Goal: Browse casually: Explore the website without a specific task or goal

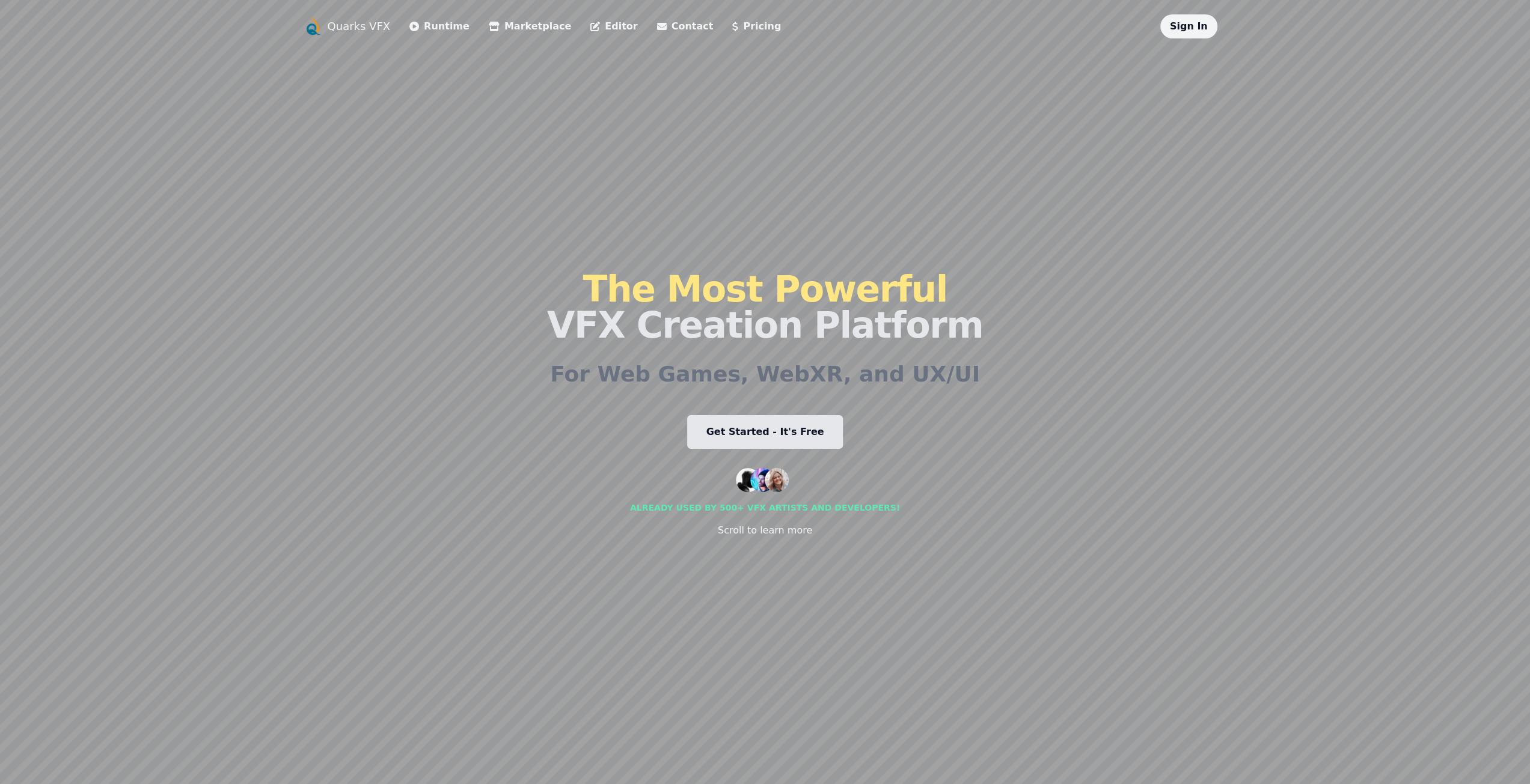
click at [732, 26] on link "Pricing" at bounding box center [757, 26] width 49 height 15
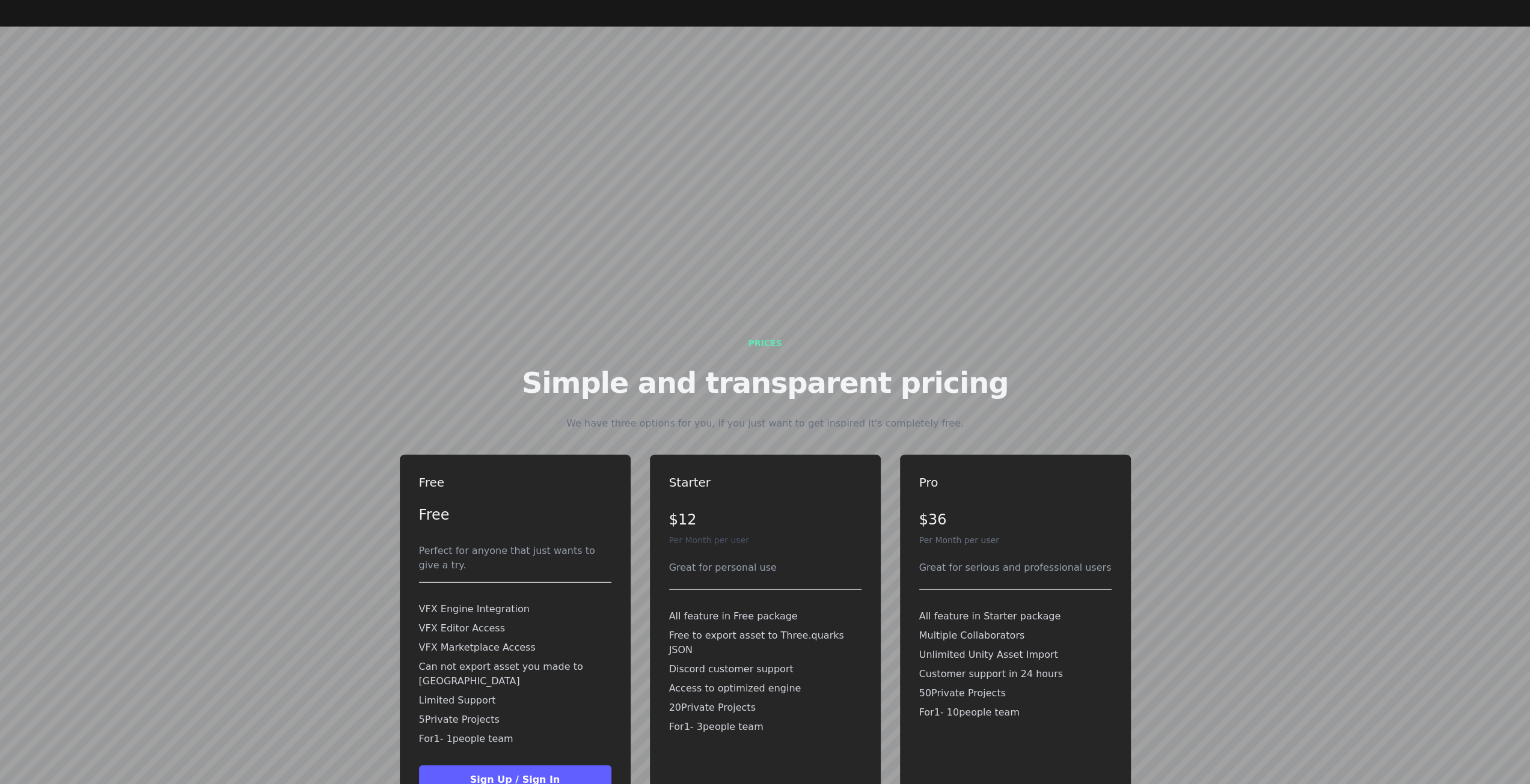
scroll to position [3073, 0]
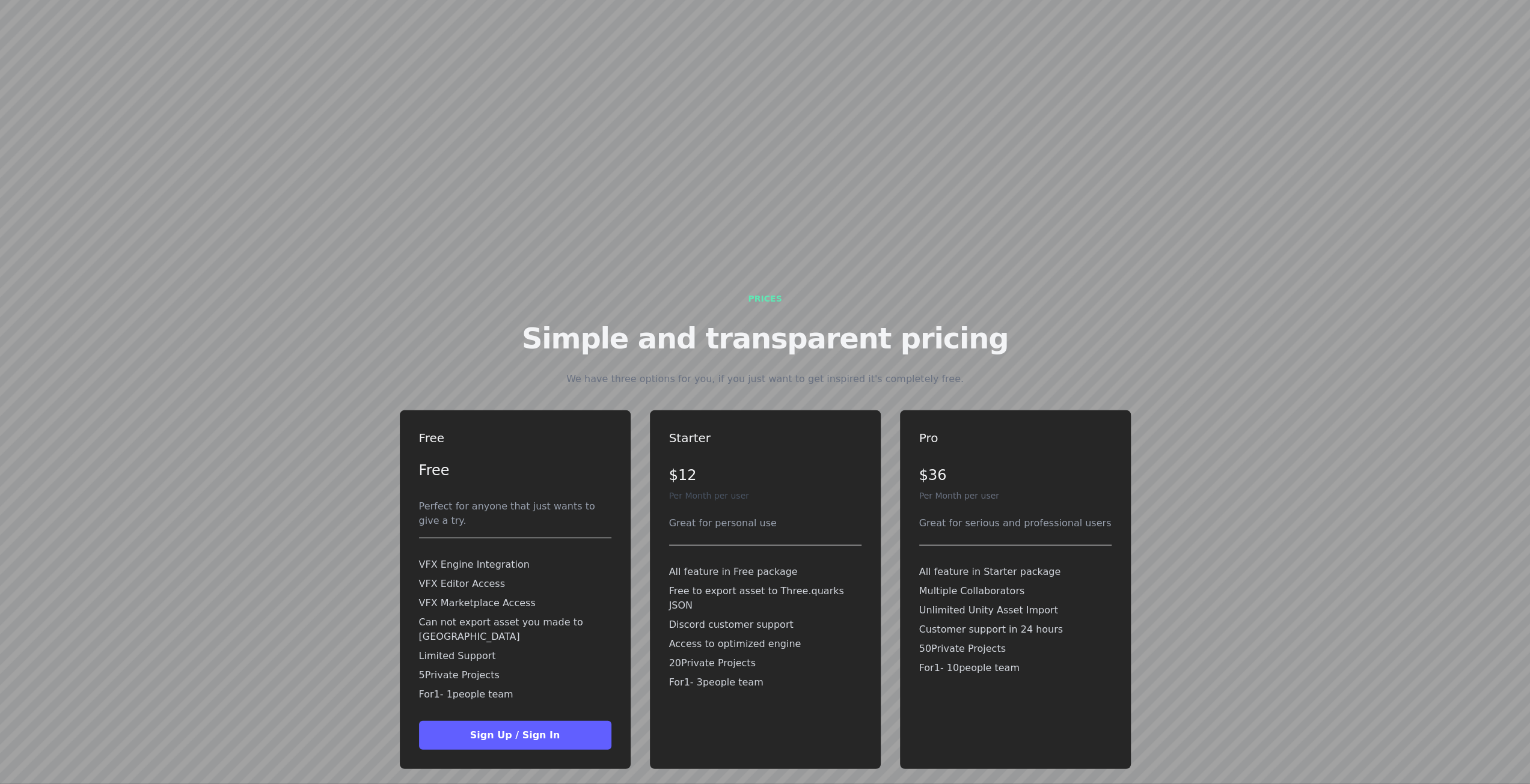
click at [512, 722] on button "Sign Up / Sign In" at bounding box center [515, 736] width 192 height 29
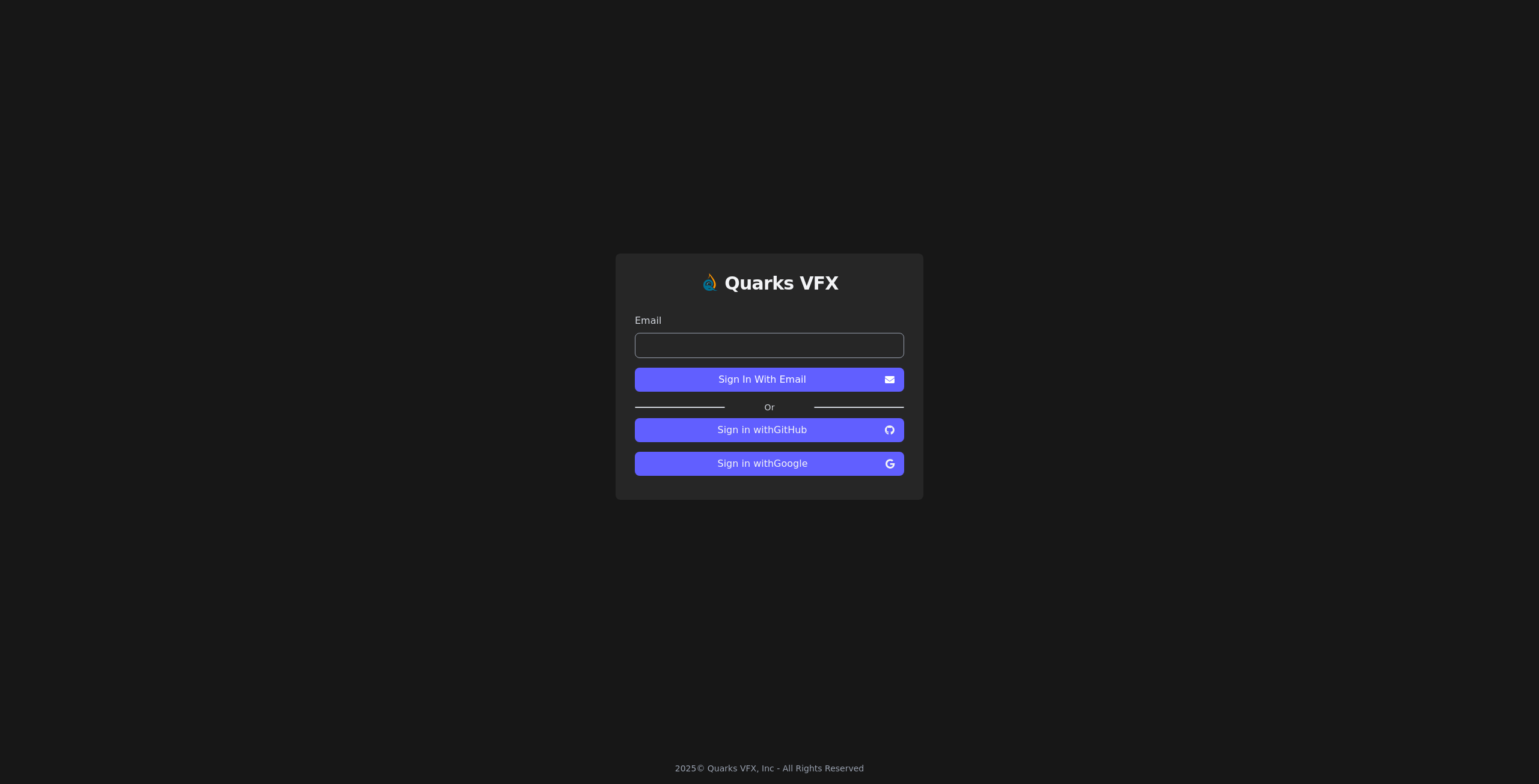
click at [792, 463] on span "Sign in with Google" at bounding box center [763, 463] width 236 height 15
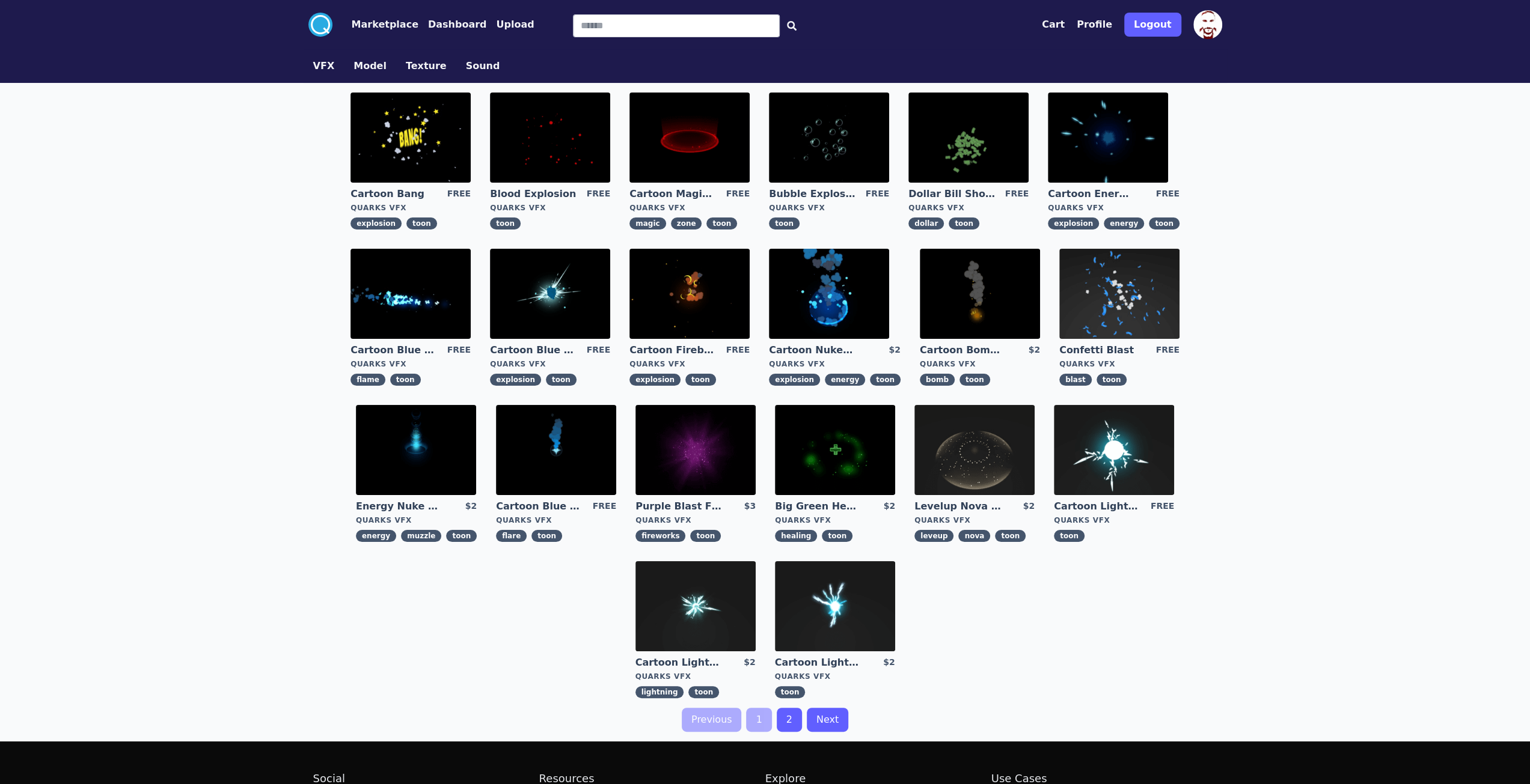
click at [380, 27] on button "Marketplace" at bounding box center [385, 24] width 66 height 15
click at [1122, 295] on img at bounding box center [1118, 294] width 120 height 90
click at [558, 449] on img at bounding box center [556, 450] width 120 height 90
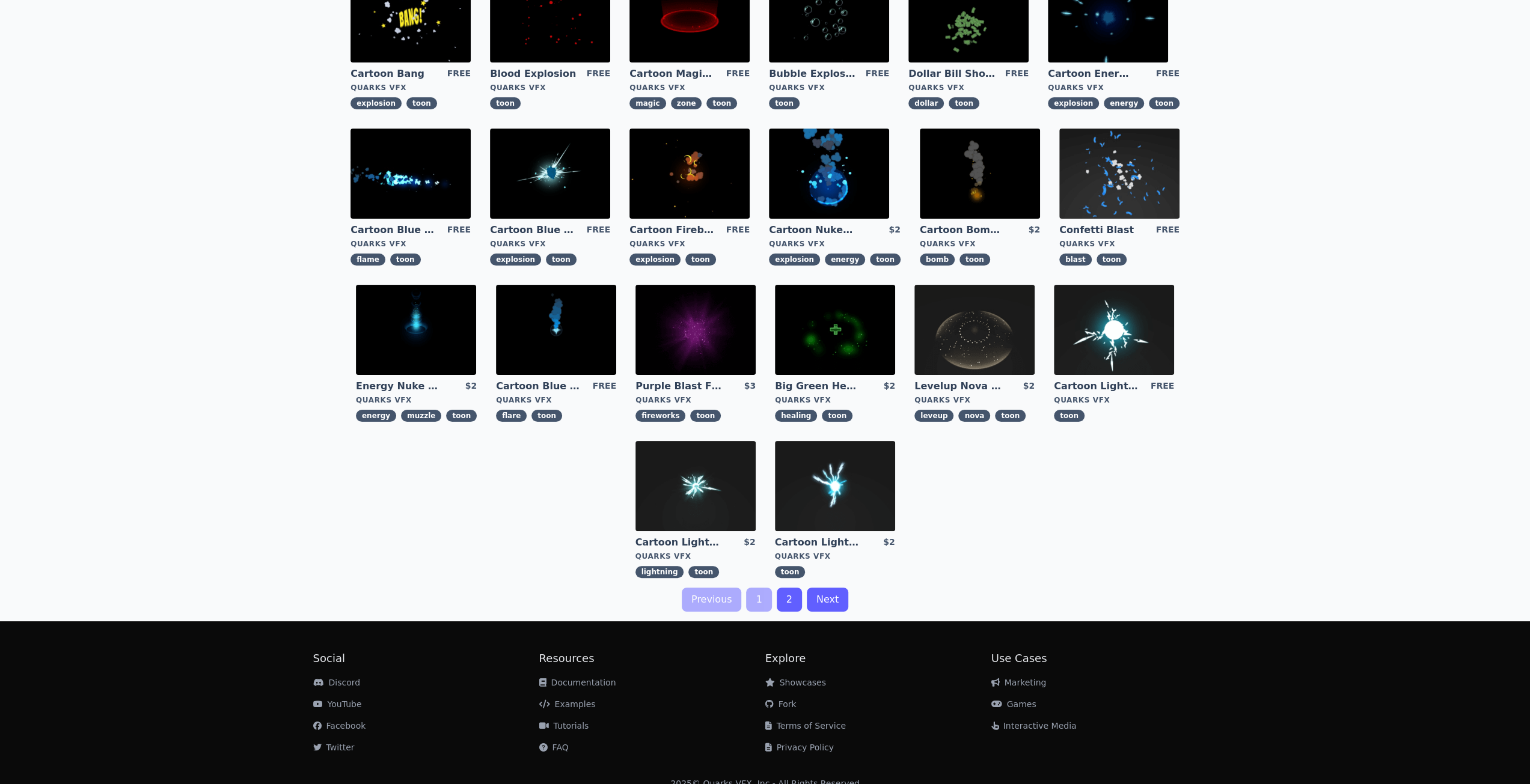
click at [786, 599] on link "2" at bounding box center [789, 600] width 25 height 24
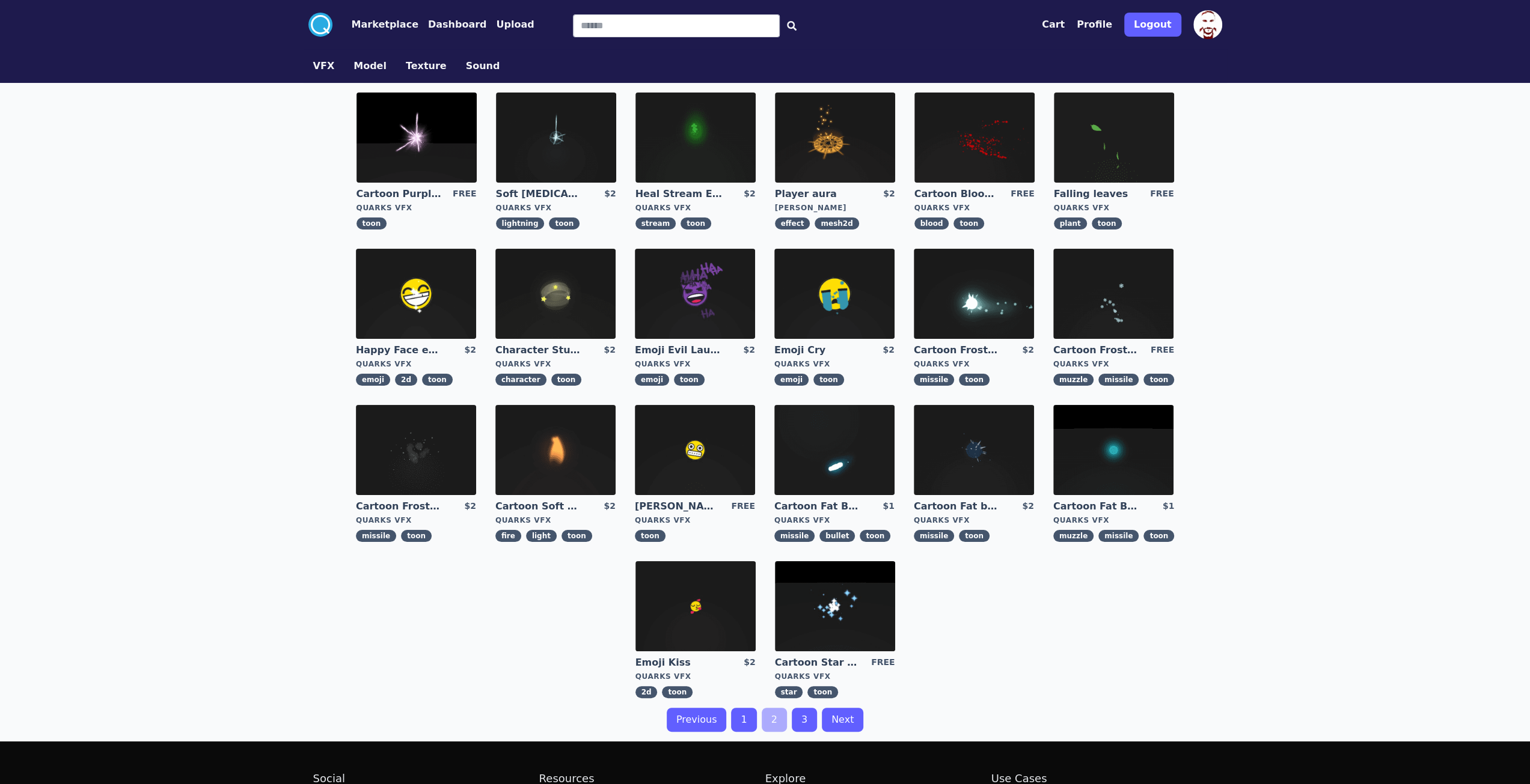
click at [428, 446] on img at bounding box center [415, 450] width 120 height 90
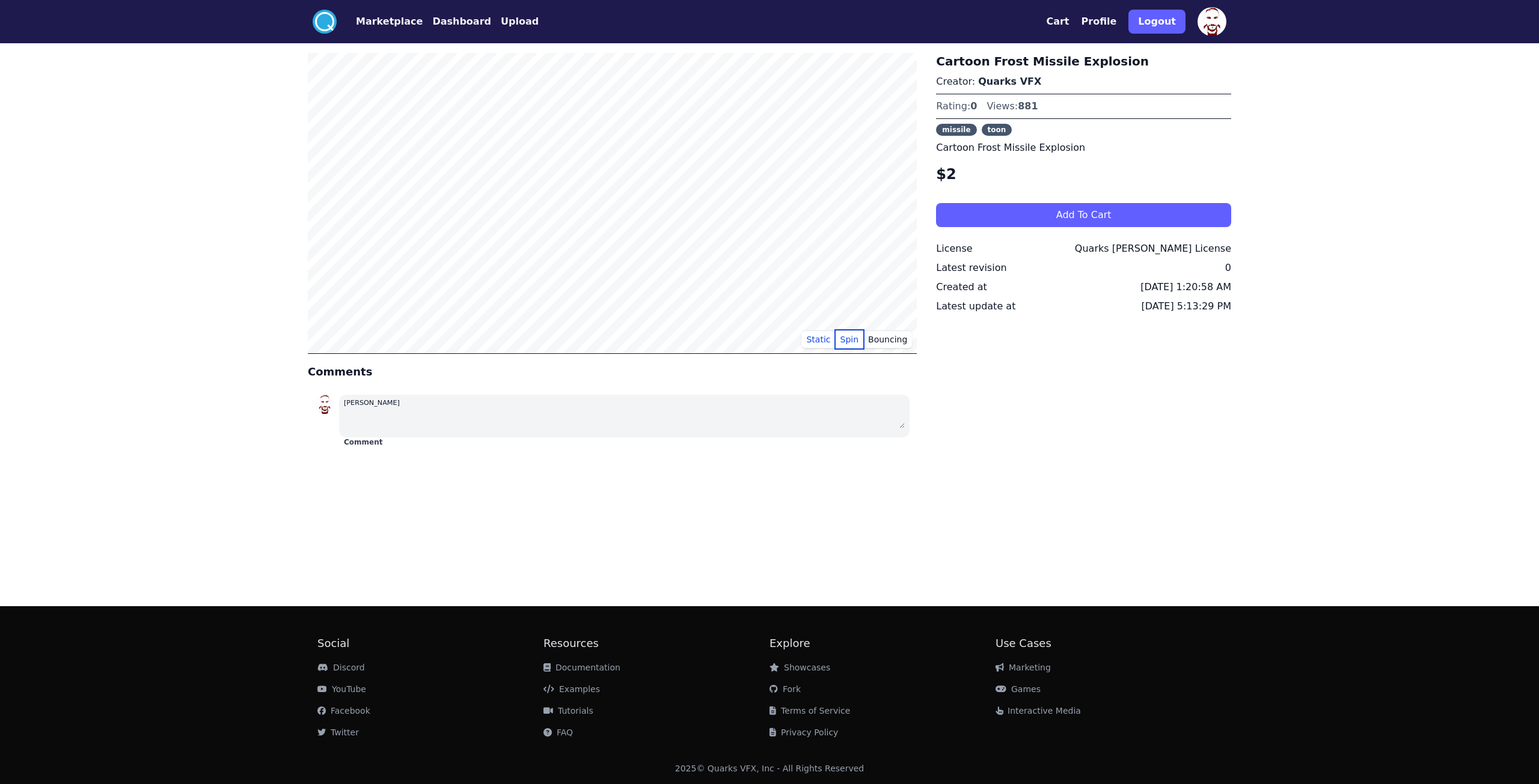
click at [847, 341] on button "Spin" at bounding box center [849, 339] width 28 height 18
click at [827, 339] on button "Static" at bounding box center [818, 339] width 34 height 18
click at [825, 341] on button "Static" at bounding box center [818, 339] width 34 height 18
click at [876, 343] on button "Bouncing" at bounding box center [888, 339] width 49 height 18
click at [851, 343] on button "Spin" at bounding box center [849, 339] width 28 height 18
